Goal: Transaction & Acquisition: Purchase product/service

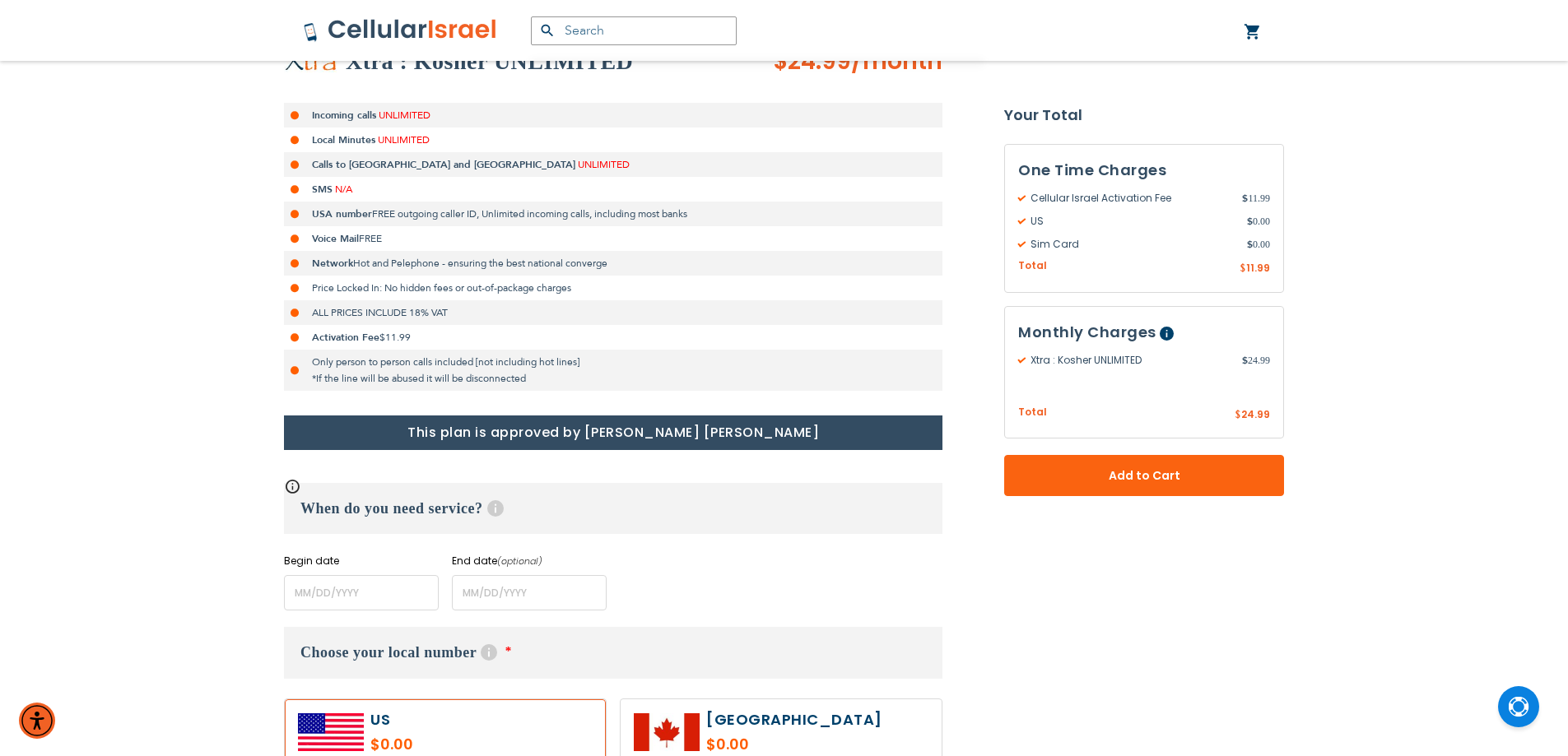
scroll to position [411, 0]
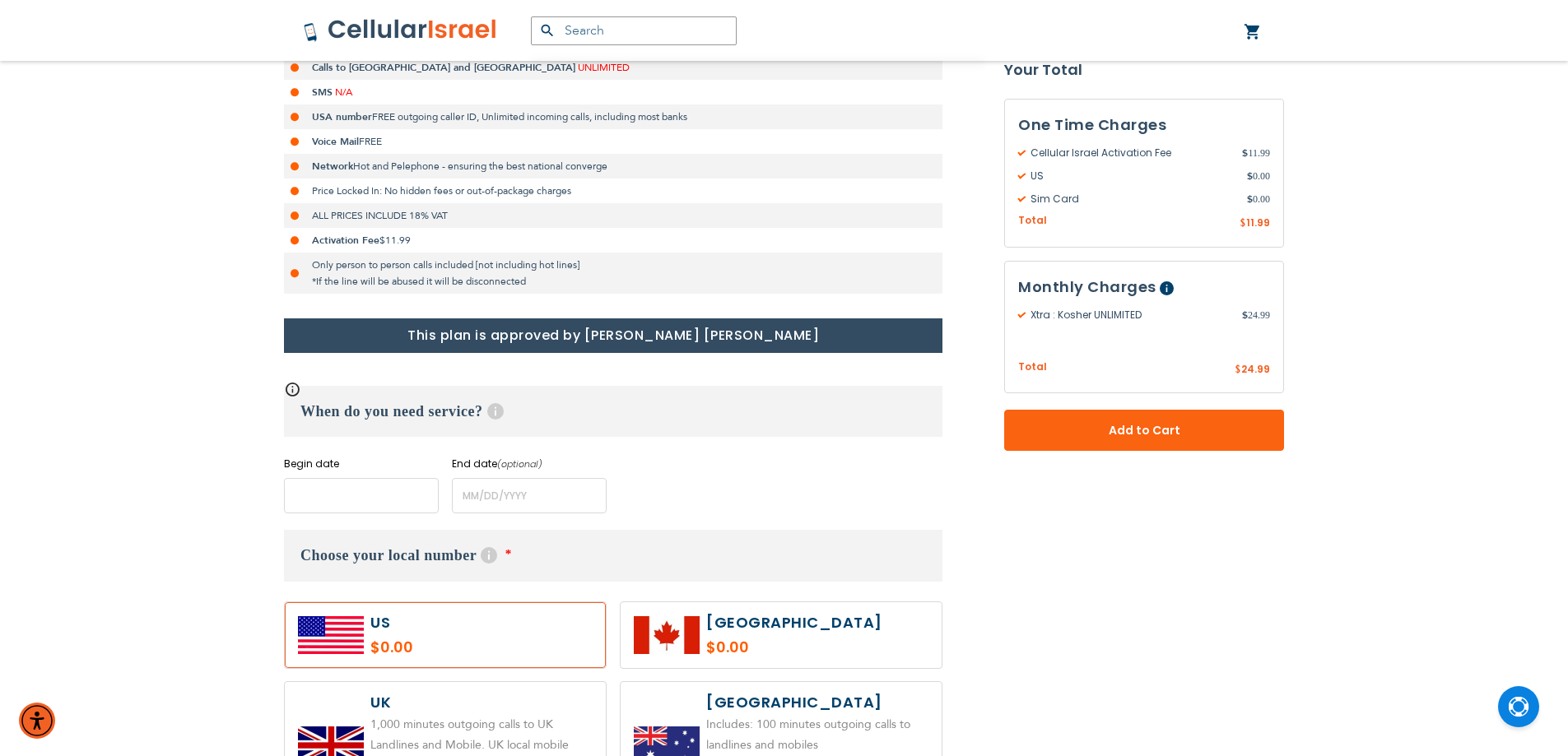
click at [364, 493] on input "name" at bounding box center [361, 496] width 155 height 35
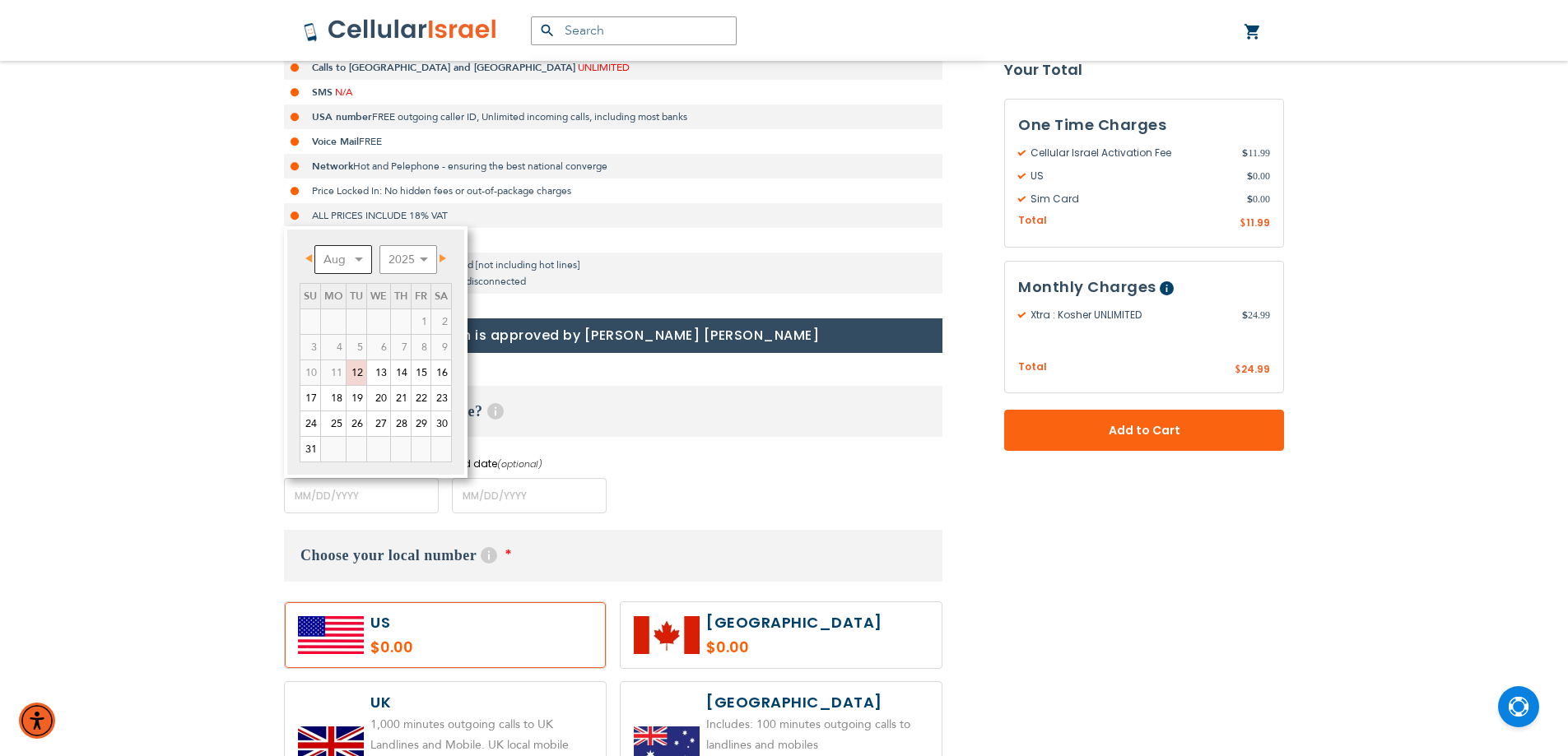
click at [360, 262] on select "Aug Sep Oct Nov Dec" at bounding box center [343, 259] width 57 height 29
click at [339, 325] on link "1" at bounding box center [333, 322] width 25 height 25
type input "[DATE]"
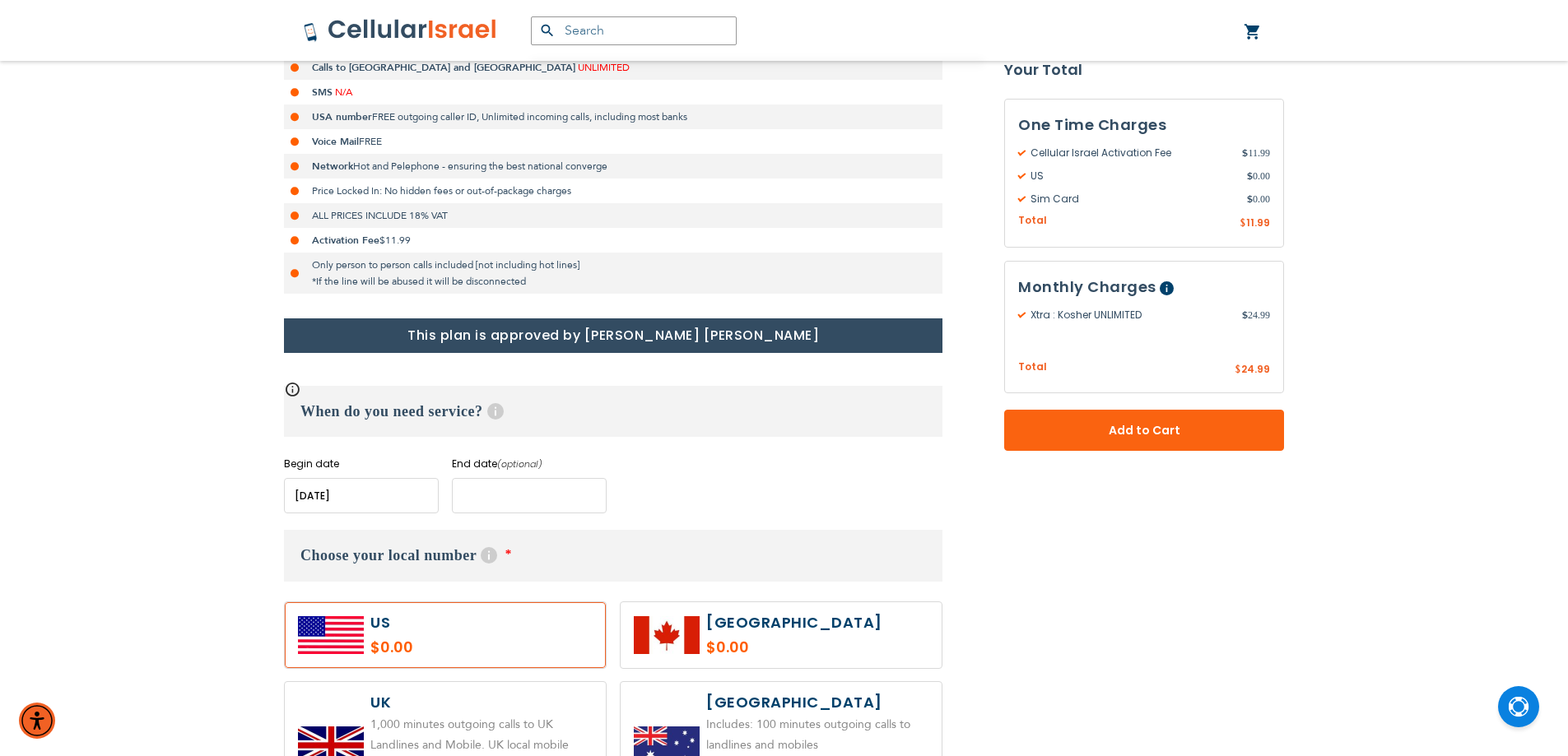
click at [488, 498] on input "name" at bounding box center [529, 496] width 155 height 35
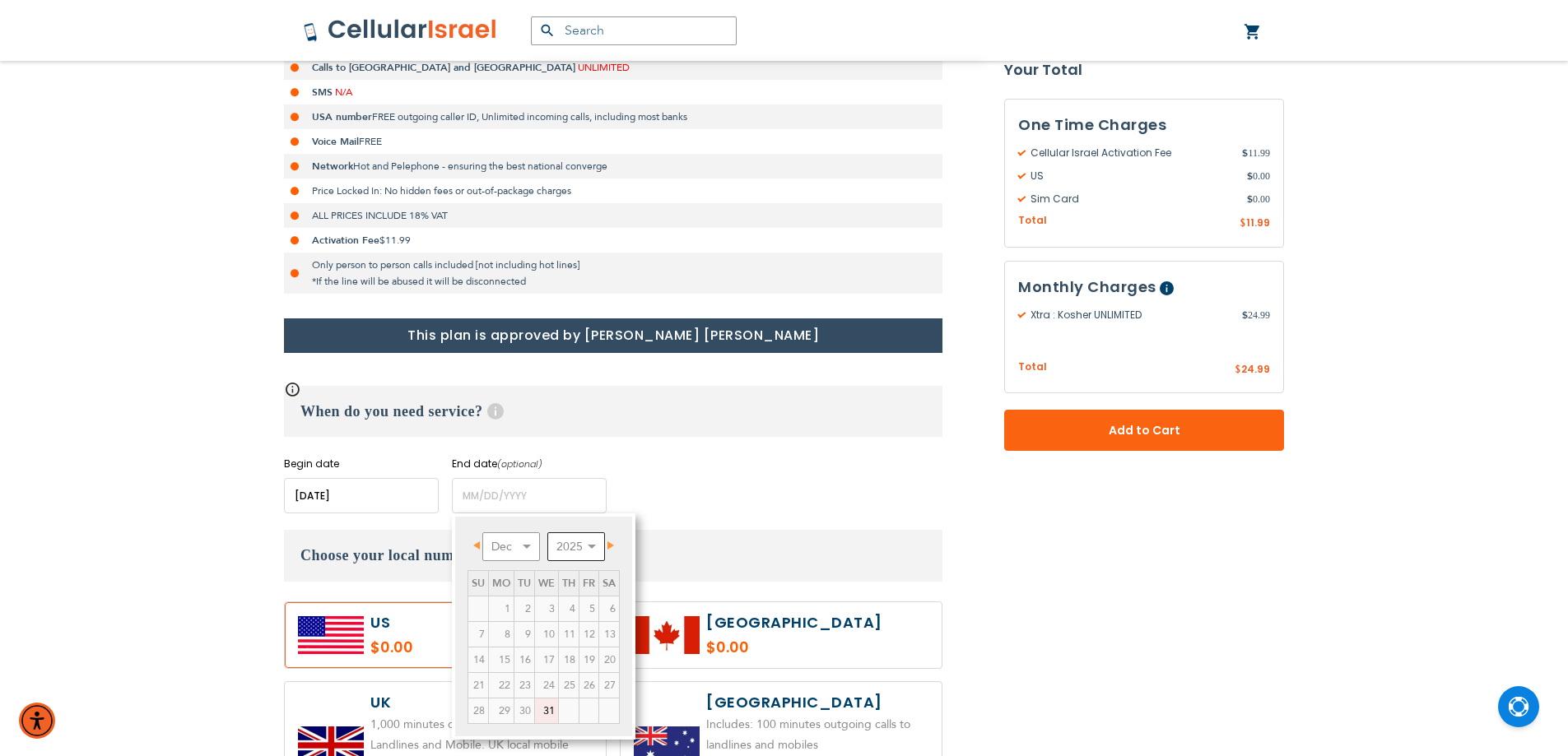
click at [587, 541] on select "2025 2026 2027 2028 2029 2030 2031 2032 2033 2034 2035" at bounding box center [576, 547] width 57 height 29
click at [535, 549] on select "Jan Feb Mar Apr May Jun [DATE] Aug Sep Oct Nov Dec" at bounding box center [511, 547] width 57 height 29
click at [510, 664] on link "15" at bounding box center [501, 660] width 25 height 25
type input "[DATE]"
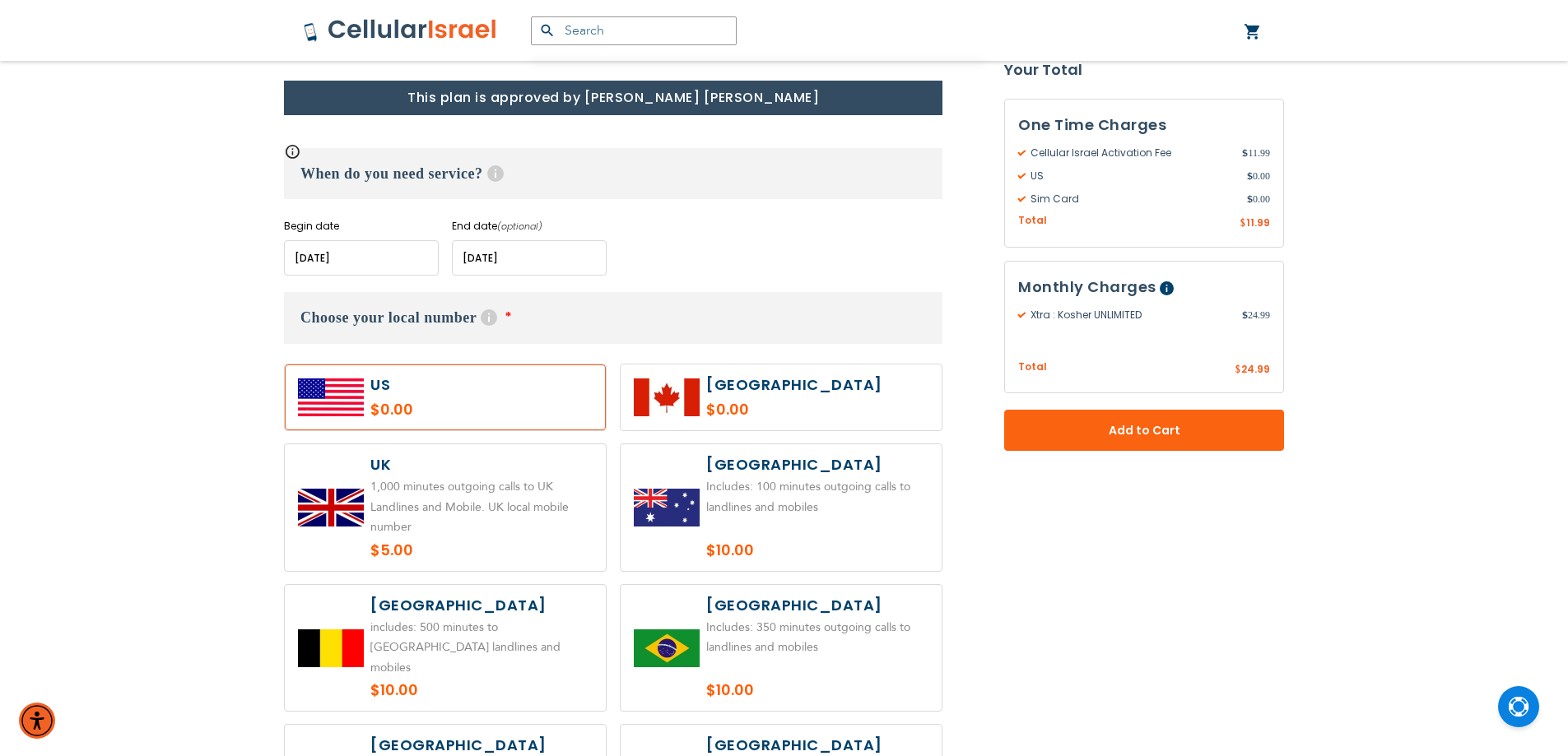
scroll to position [658, 0]
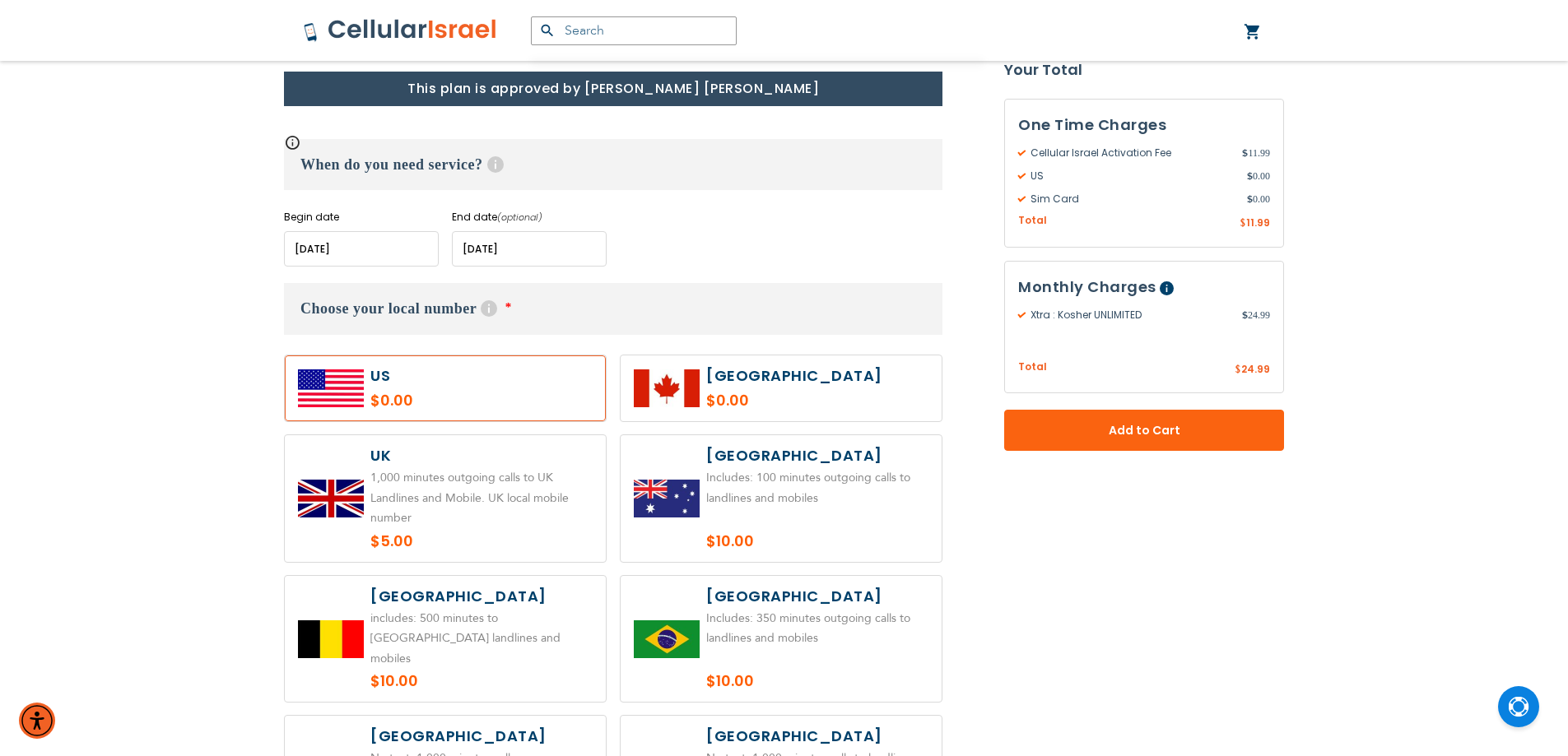
click at [452, 398] on label at bounding box center [445, 388] width 321 height 65
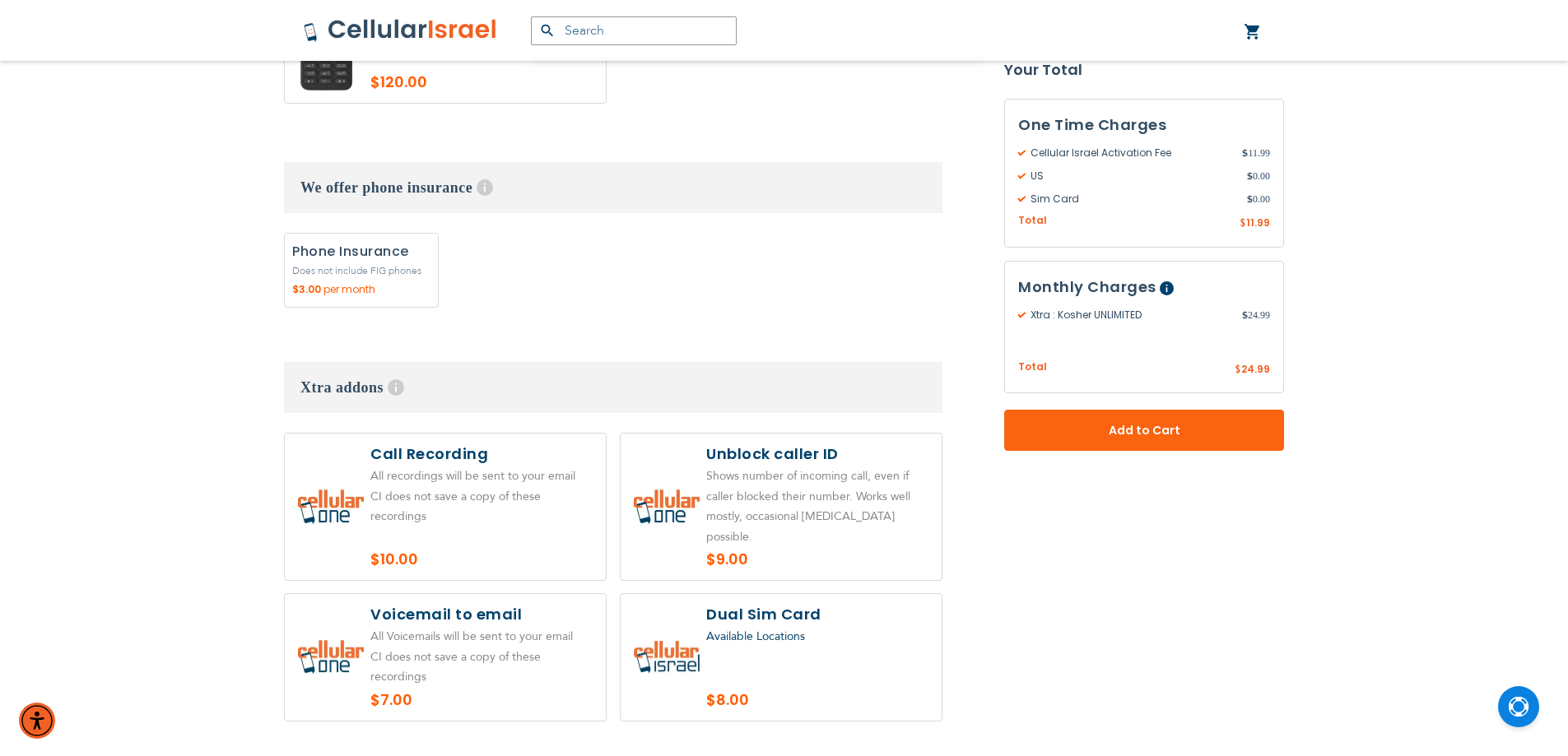
scroll to position [2387, 0]
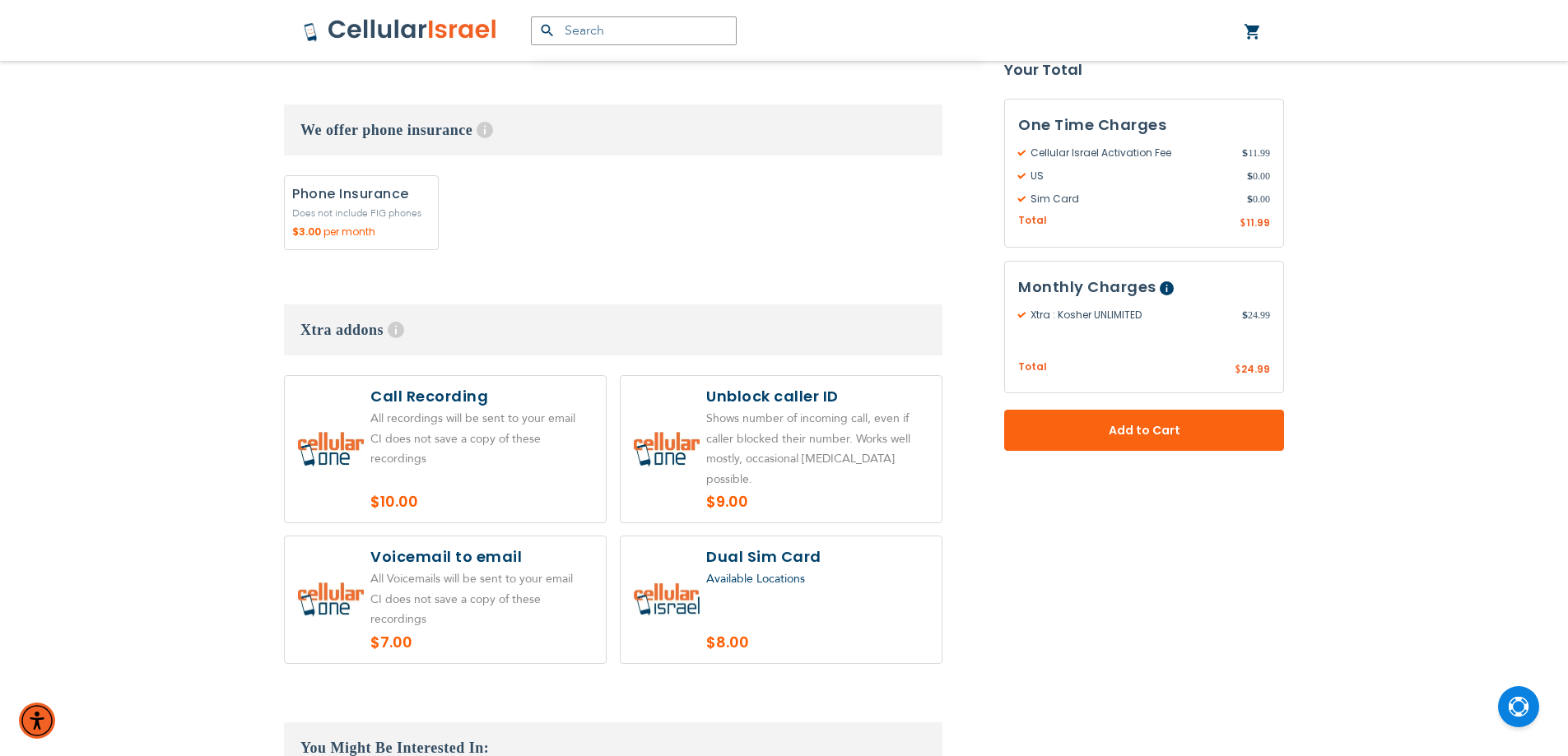
click at [669, 537] on label at bounding box center [781, 599] width 321 height 126
radio input "true"
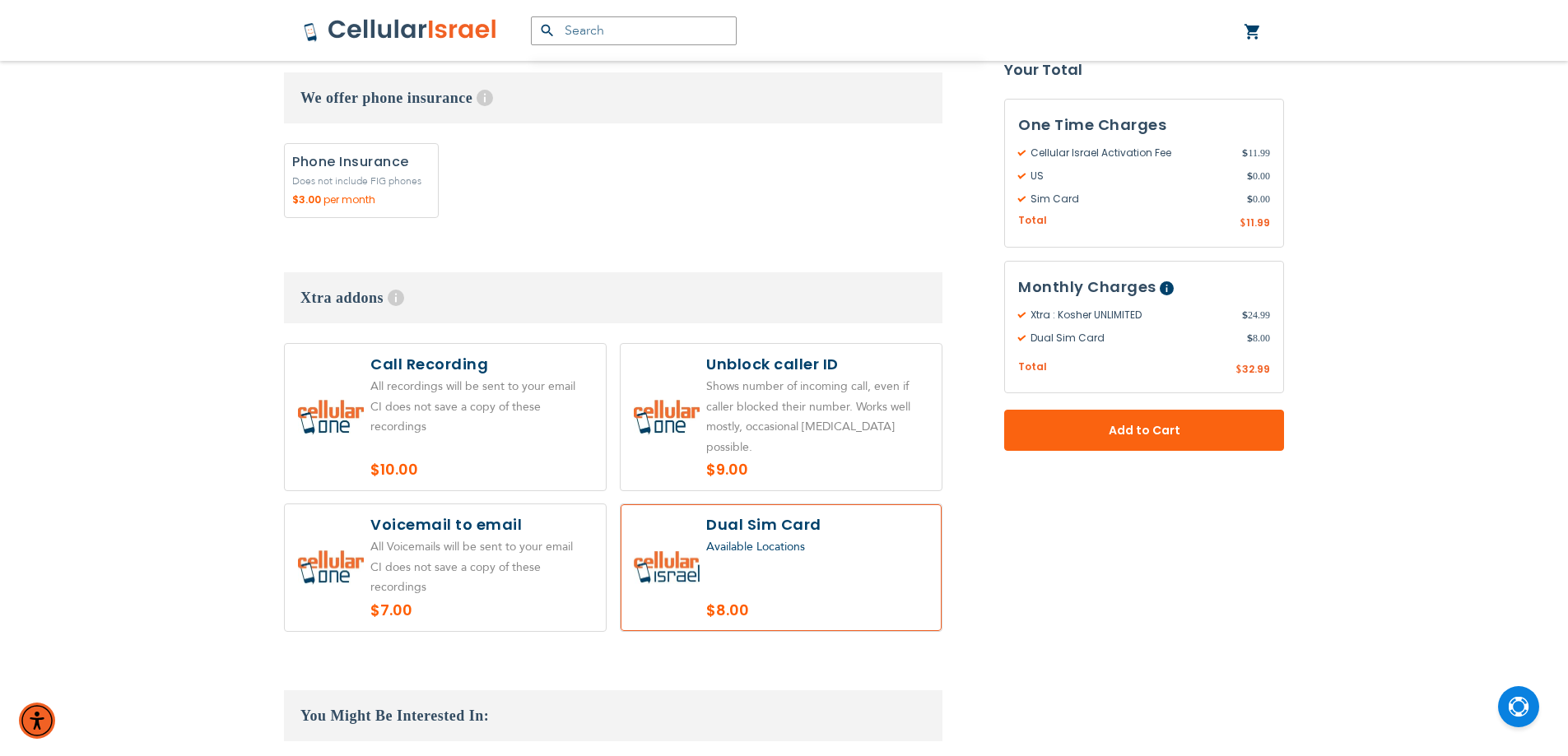
click at [679, 524] on label at bounding box center [781, 567] width 321 height 126
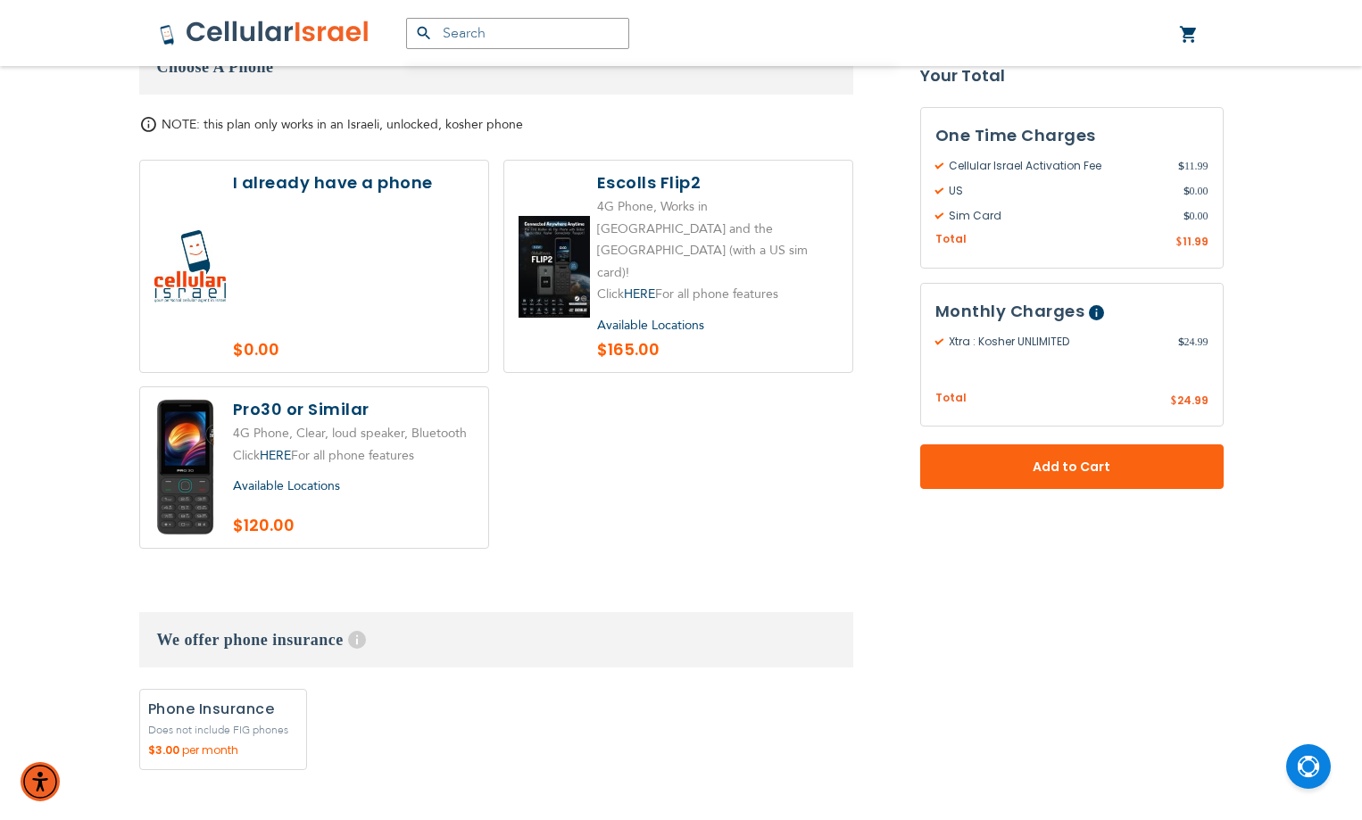
scroll to position [2088, 0]
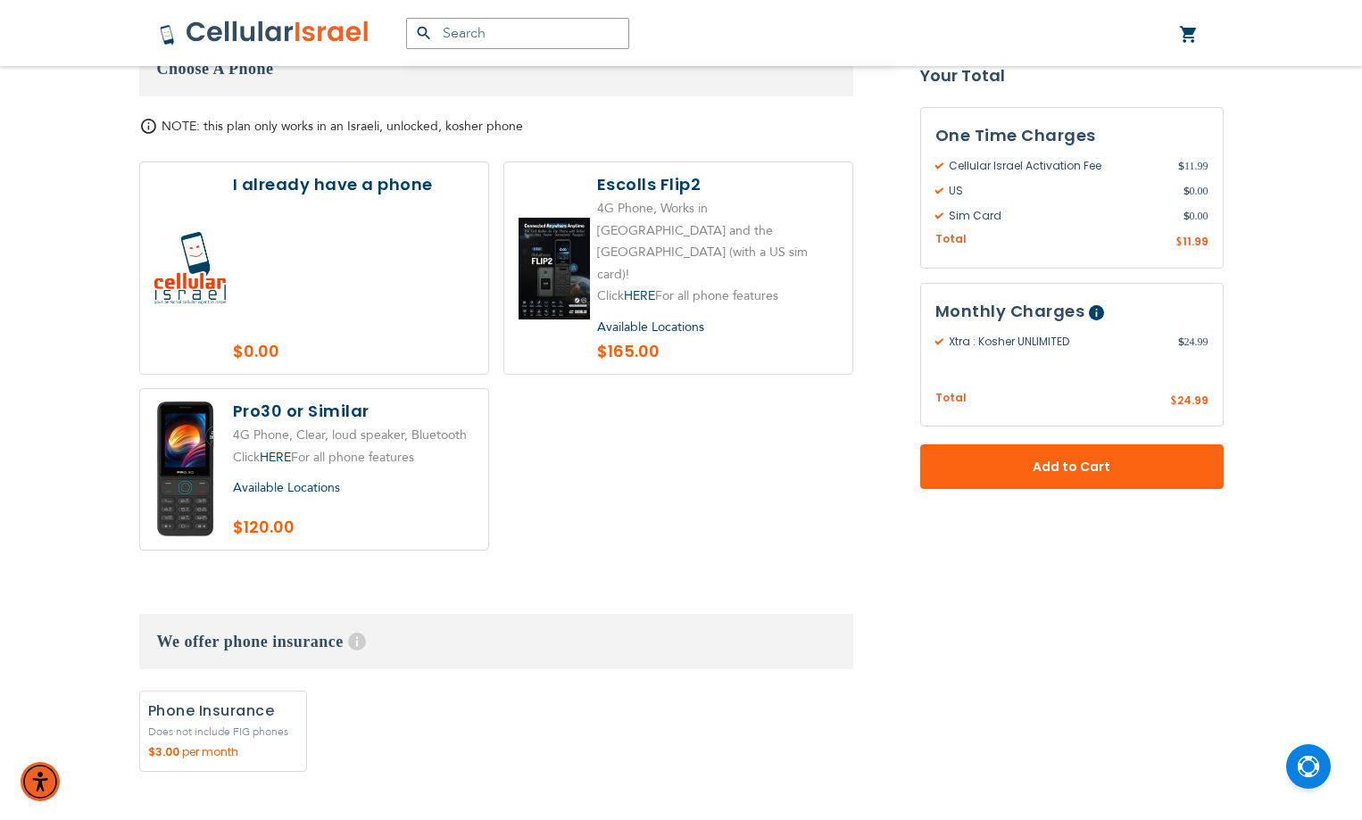
click at [402, 256] on label at bounding box center [314, 268] width 348 height 212
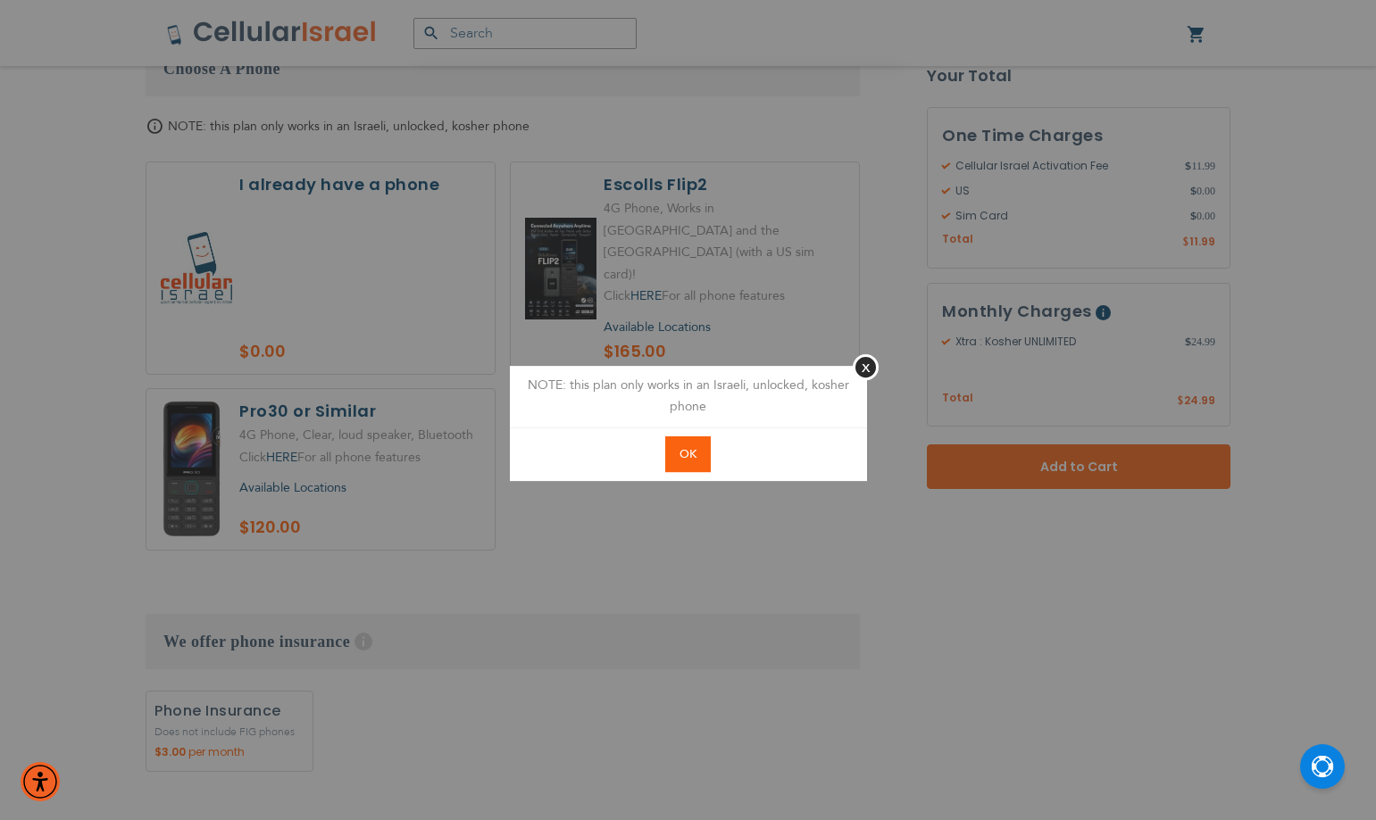
click at [678, 440] on button "OK" at bounding box center [688, 455] width 46 height 37
radio input "true"
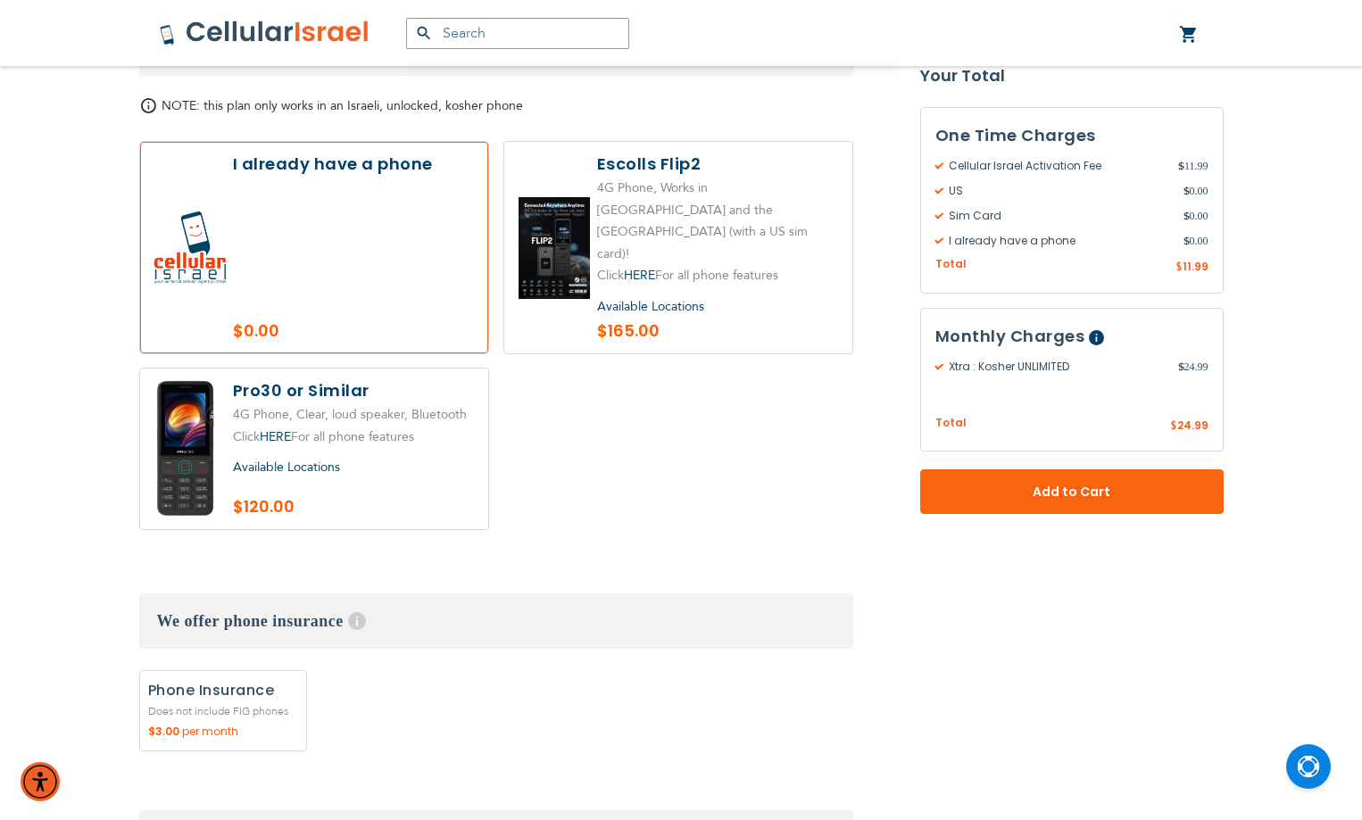
scroll to position [2177, 0]
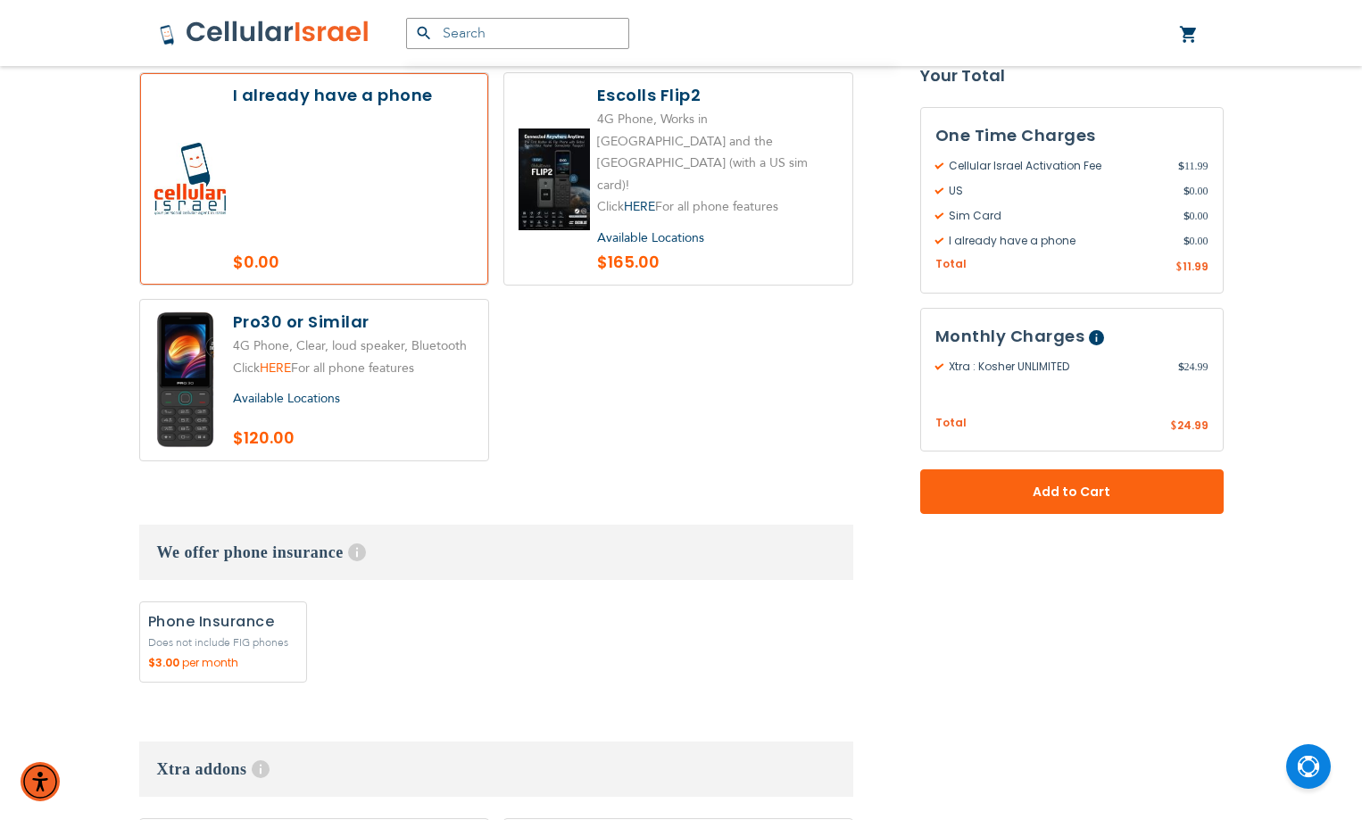
click at [267, 360] on link "HERE" at bounding box center [275, 368] width 31 height 17
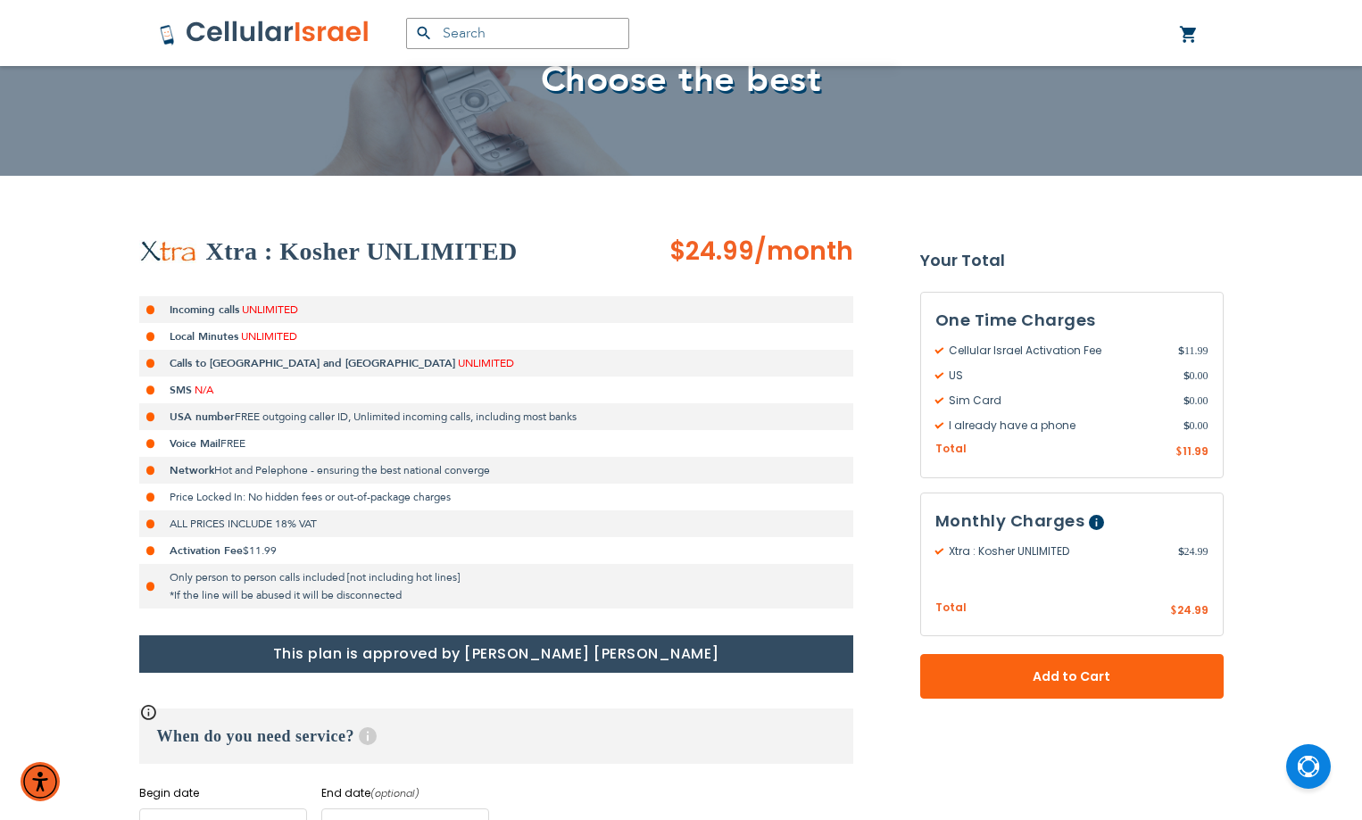
scroll to position [89, 0]
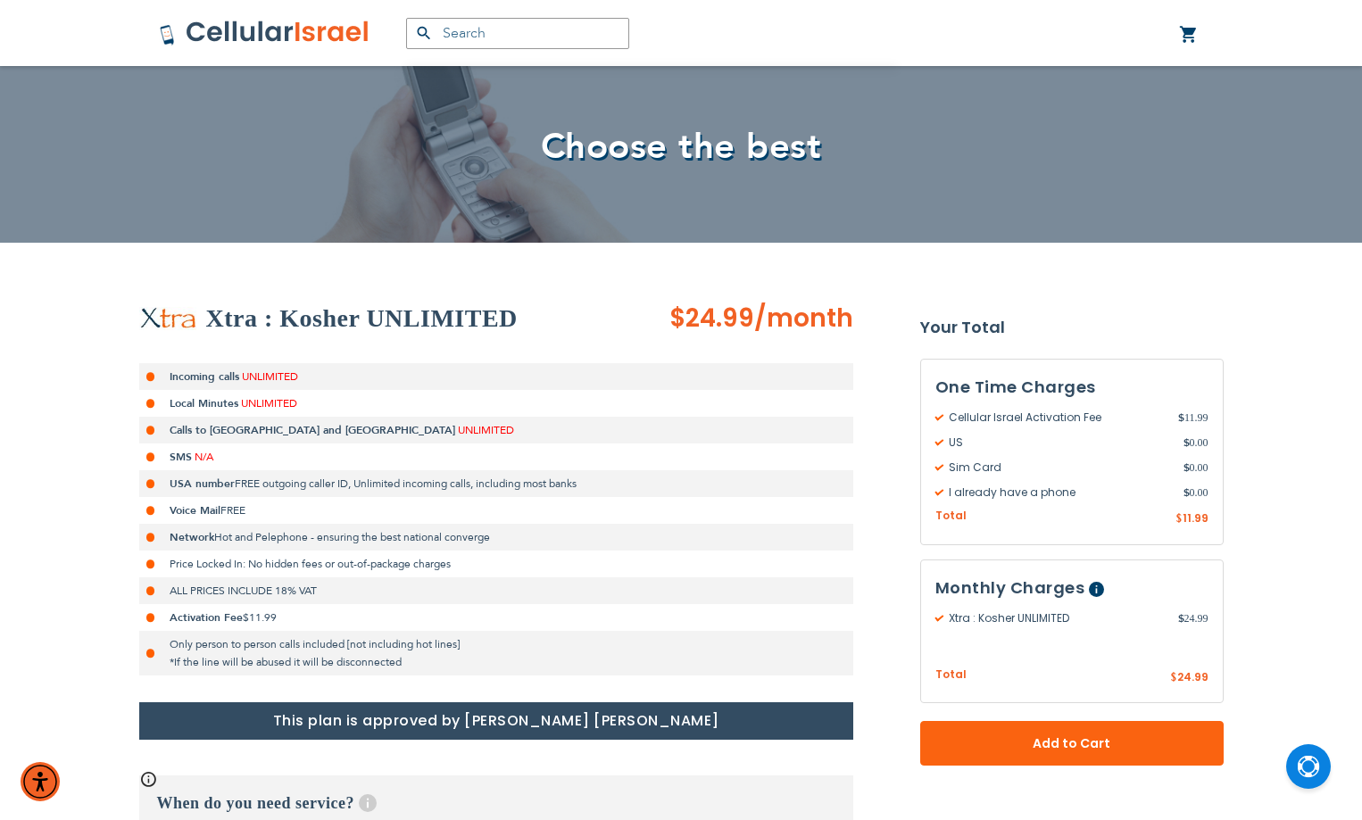
drag, startPoint x: 675, startPoint y: 328, endPoint x: 863, endPoint y: 330, distance: 188.4
drag, startPoint x: 674, startPoint y: 317, endPoint x: 868, endPoint y: 312, distance: 193.8
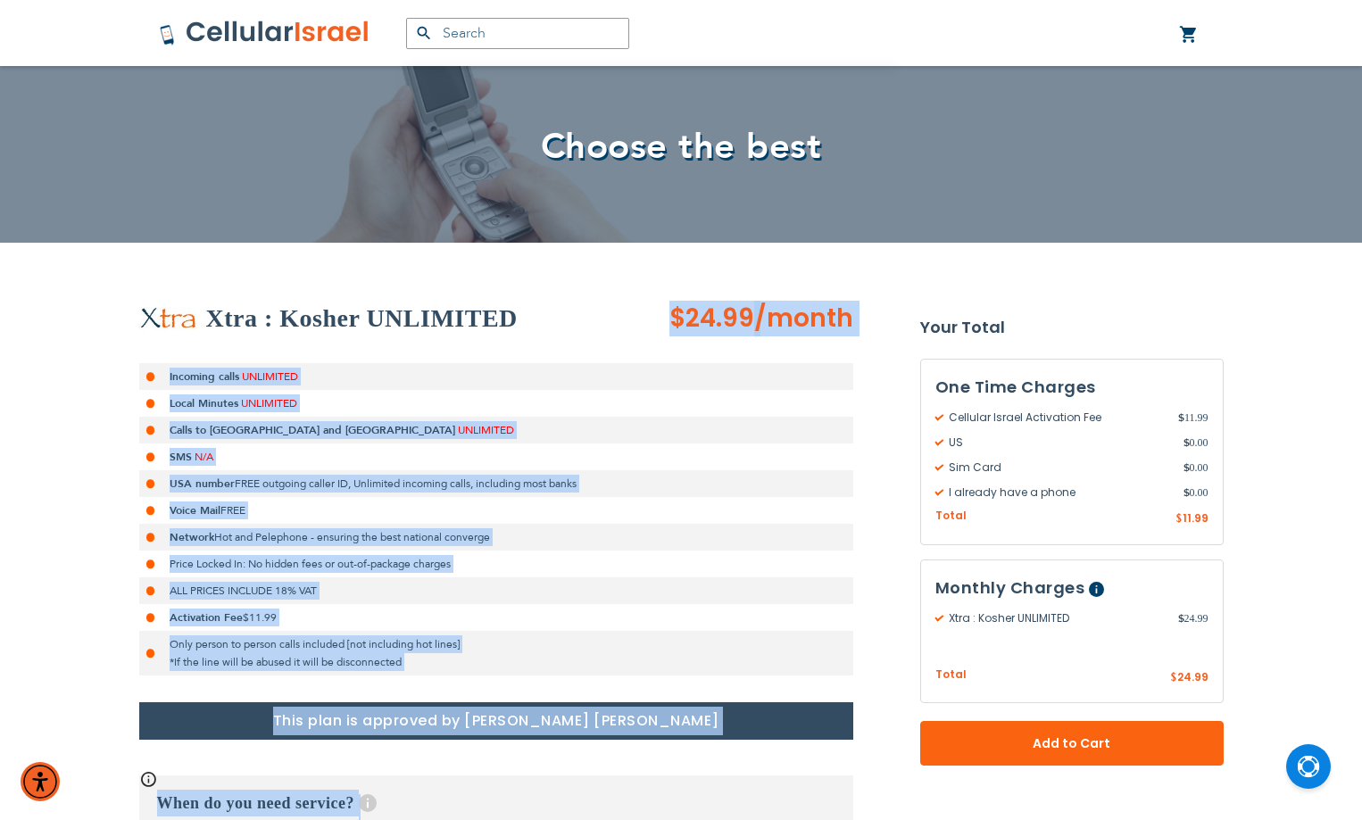
drag, startPoint x: 674, startPoint y: 315, endPoint x: 914, endPoint y: 315, distance: 240.1
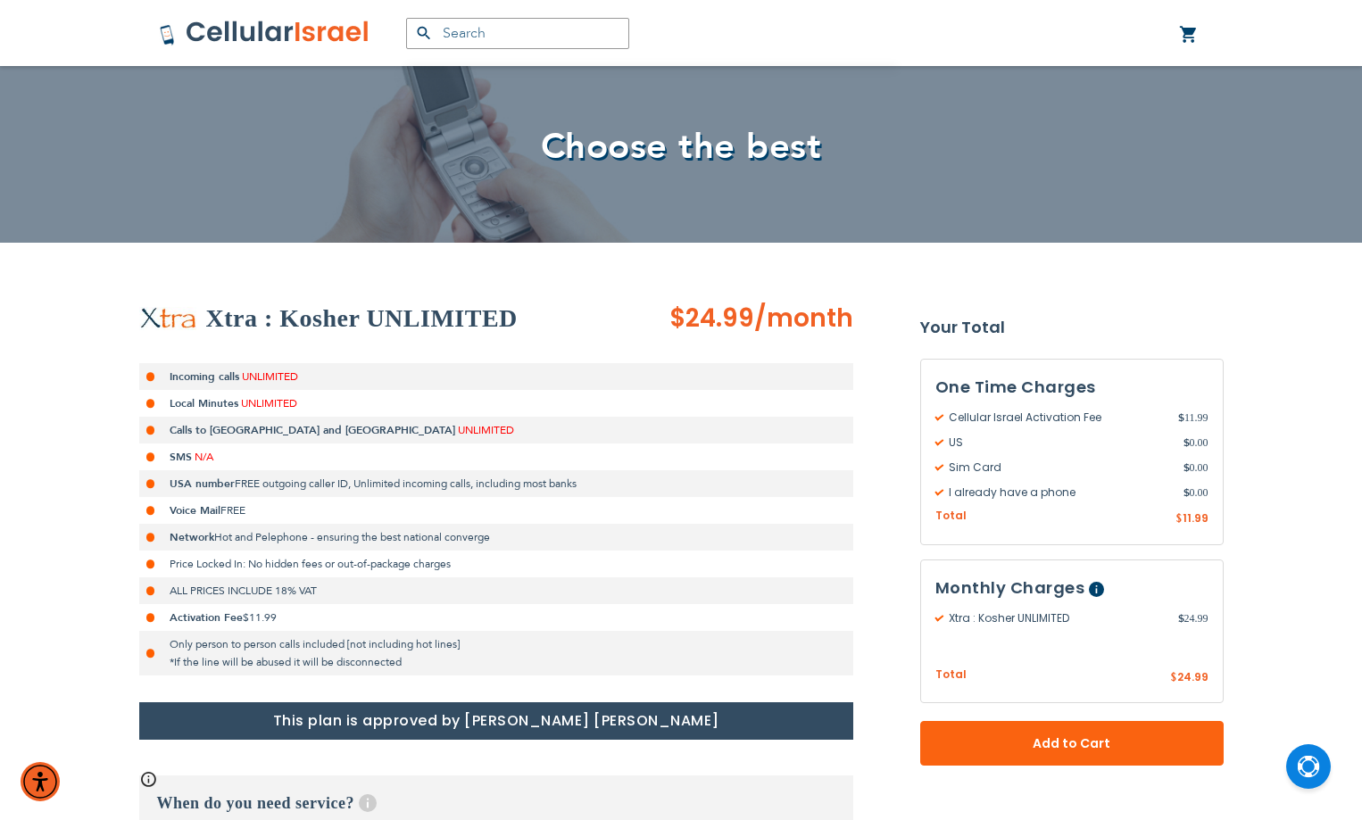
drag, startPoint x: 669, startPoint y: 317, endPoint x: 856, endPoint y: 323, distance: 187.6
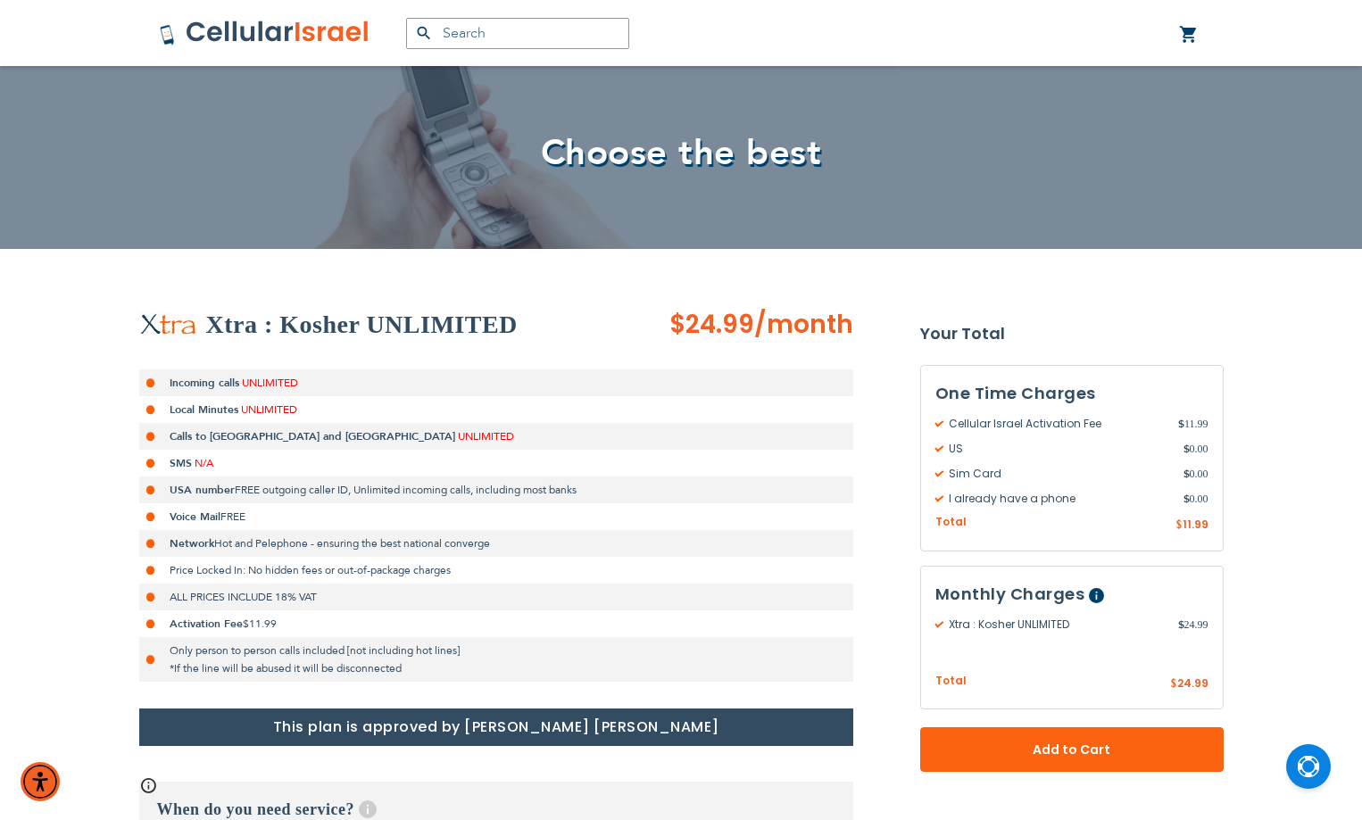
scroll to position [0, 0]
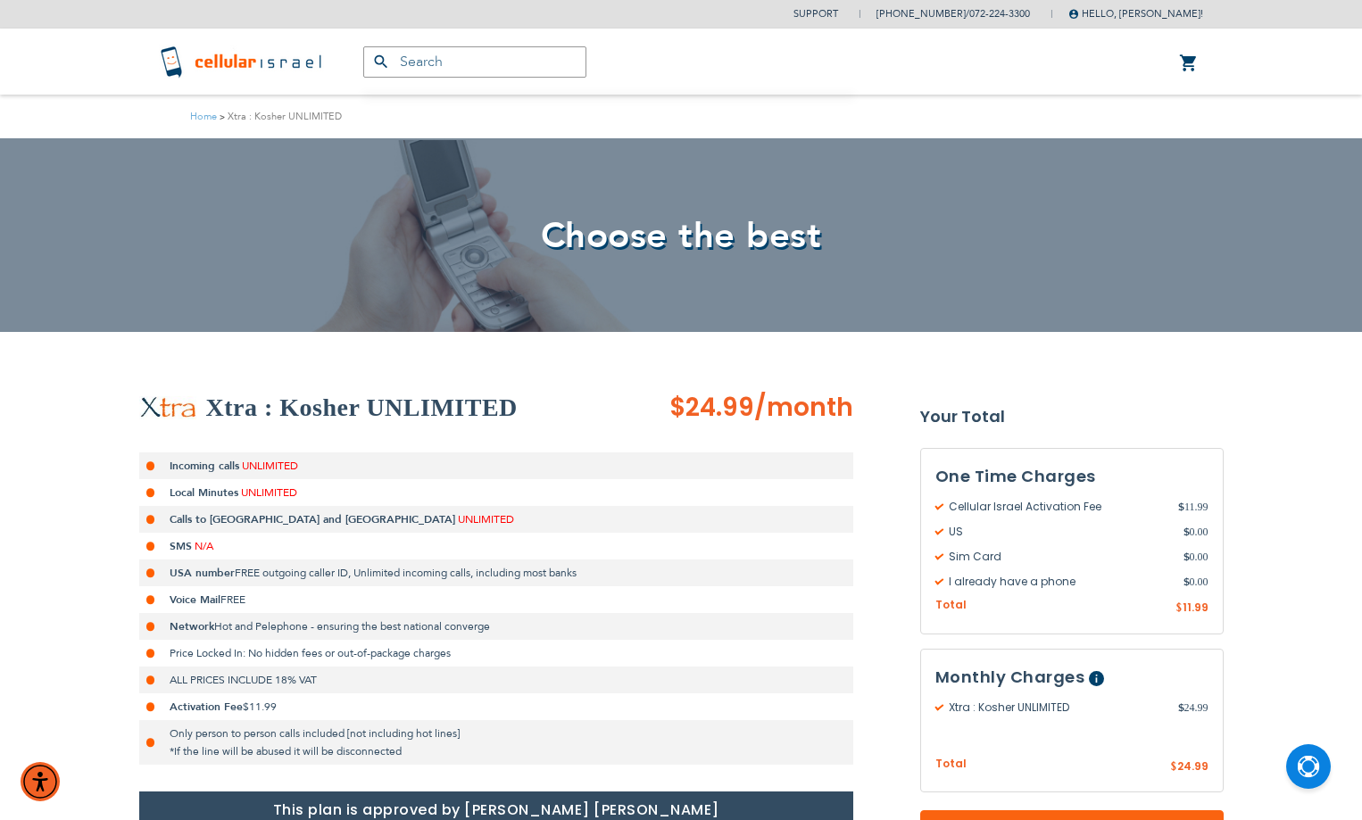
drag, startPoint x: 848, startPoint y: 412, endPoint x: 673, endPoint y: 407, distance: 175.0
click at [673, 407] on span "$24.99 /month" at bounding box center [762, 408] width 184 height 36
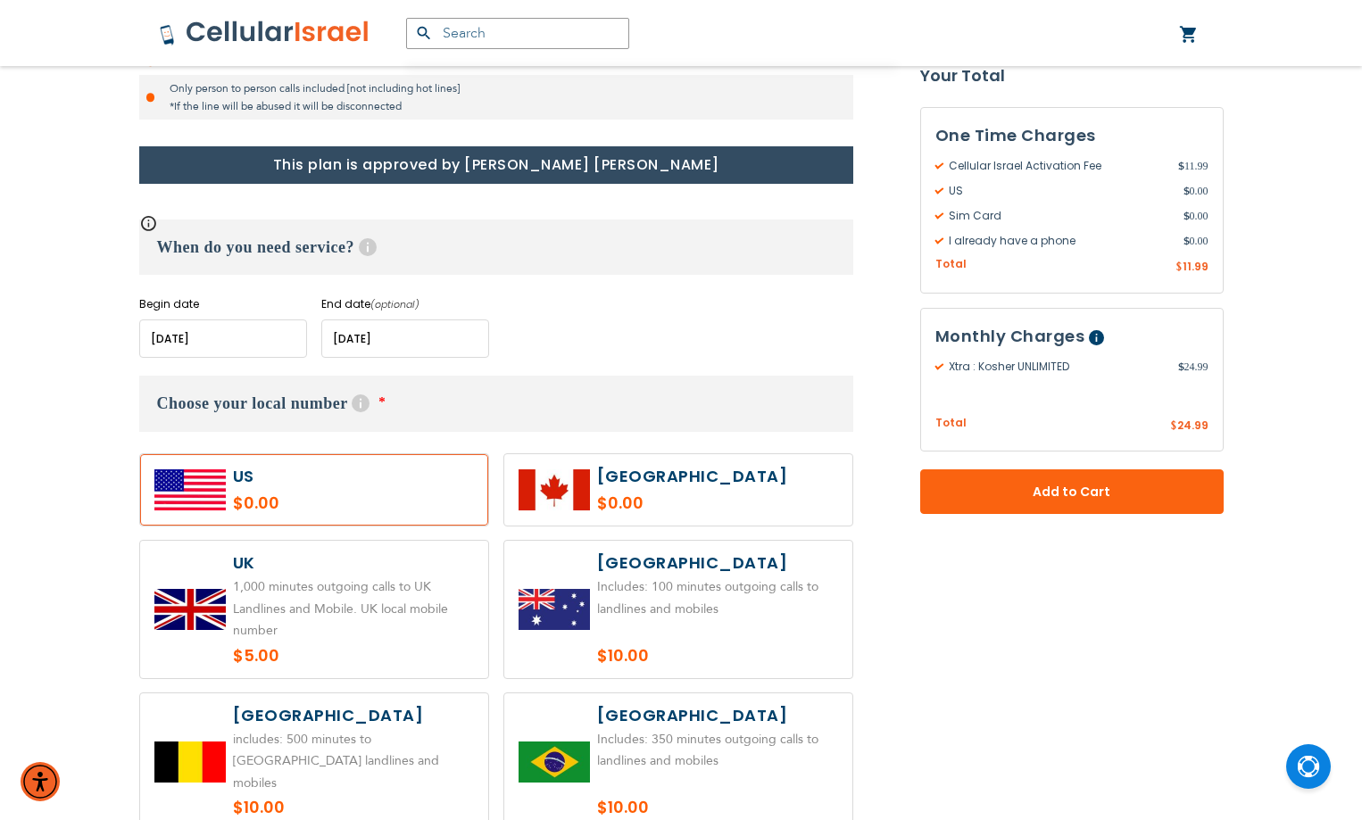
scroll to position [749, 0]
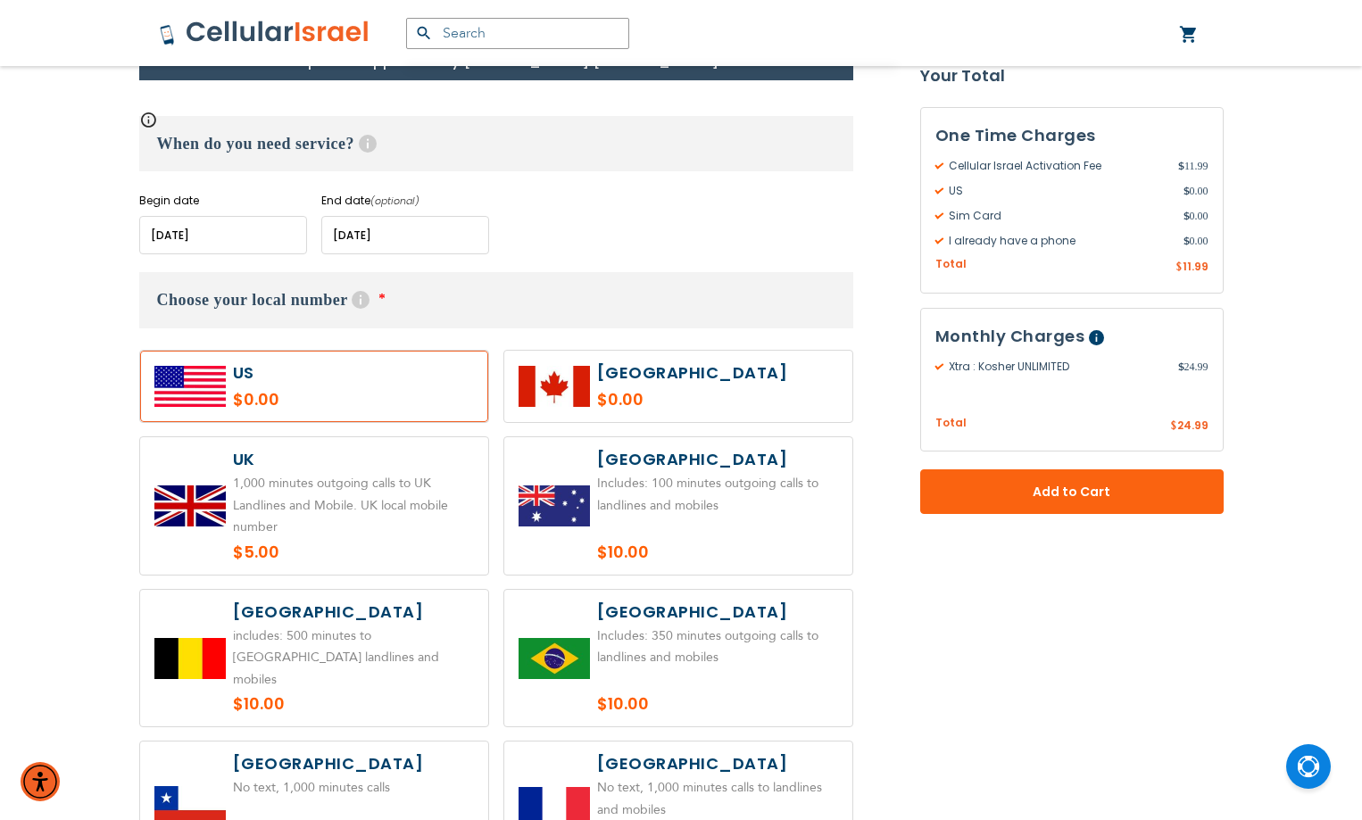
click at [420, 232] on input "name" at bounding box center [405, 235] width 168 height 38
click at [619, 247] on div "Begin date Please enter Start Date End date (optional) Please enter End Date Lo…" at bounding box center [496, 224] width 714 height 62
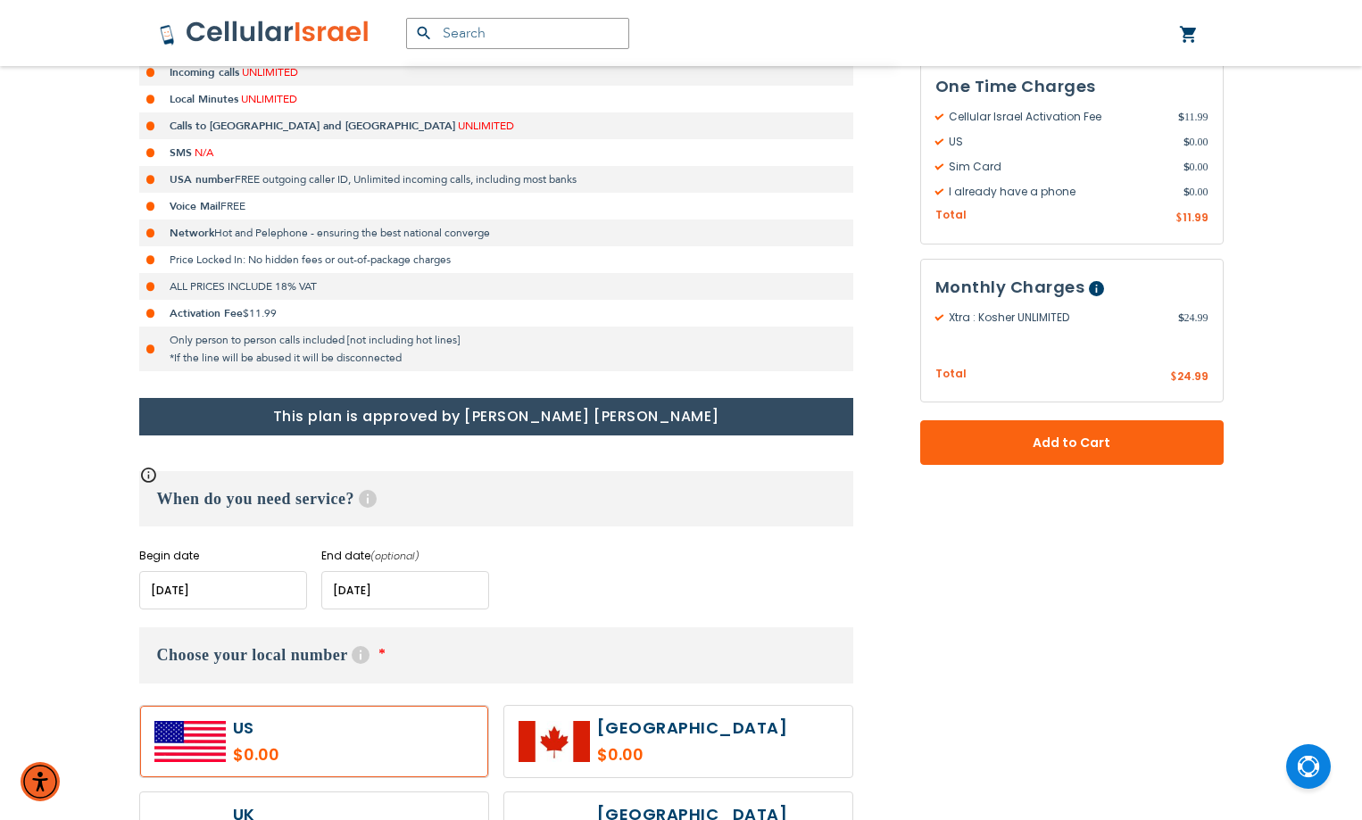
scroll to position [481, 0]
